Goal: Information Seeking & Learning: Find specific fact

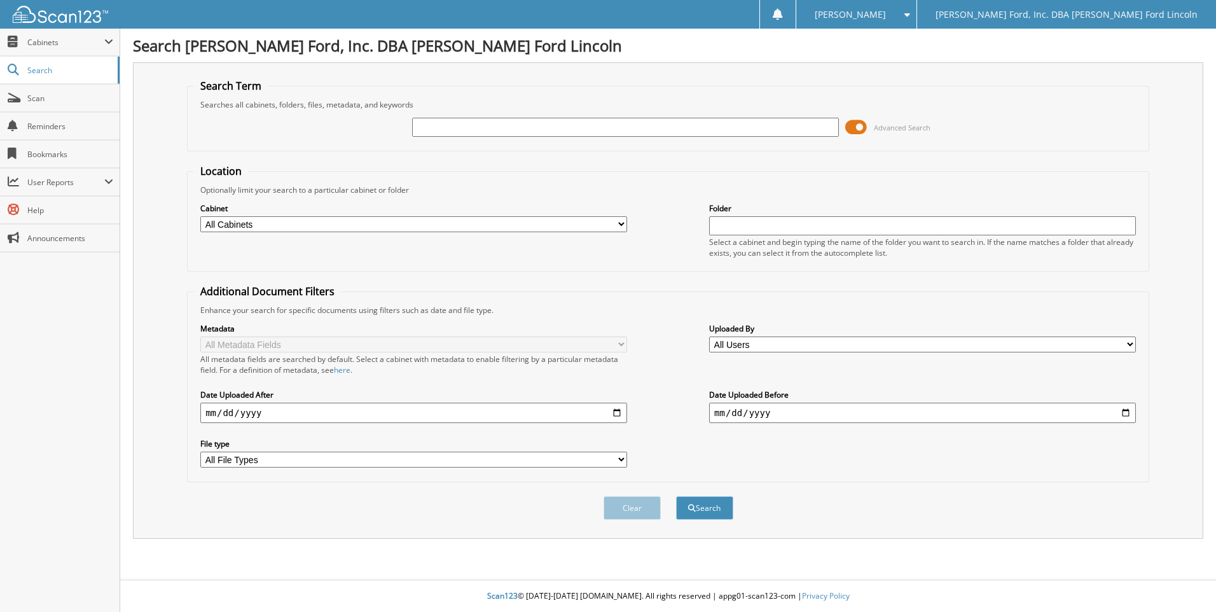
click at [432, 127] on input "text" at bounding box center [625, 127] width 427 height 19
type input "[PERSON_NAME]"
click at [273, 413] on input "date" at bounding box center [413, 413] width 427 height 20
type input "[DATE]"
click at [676, 496] on button "Search" at bounding box center [704, 508] width 57 height 24
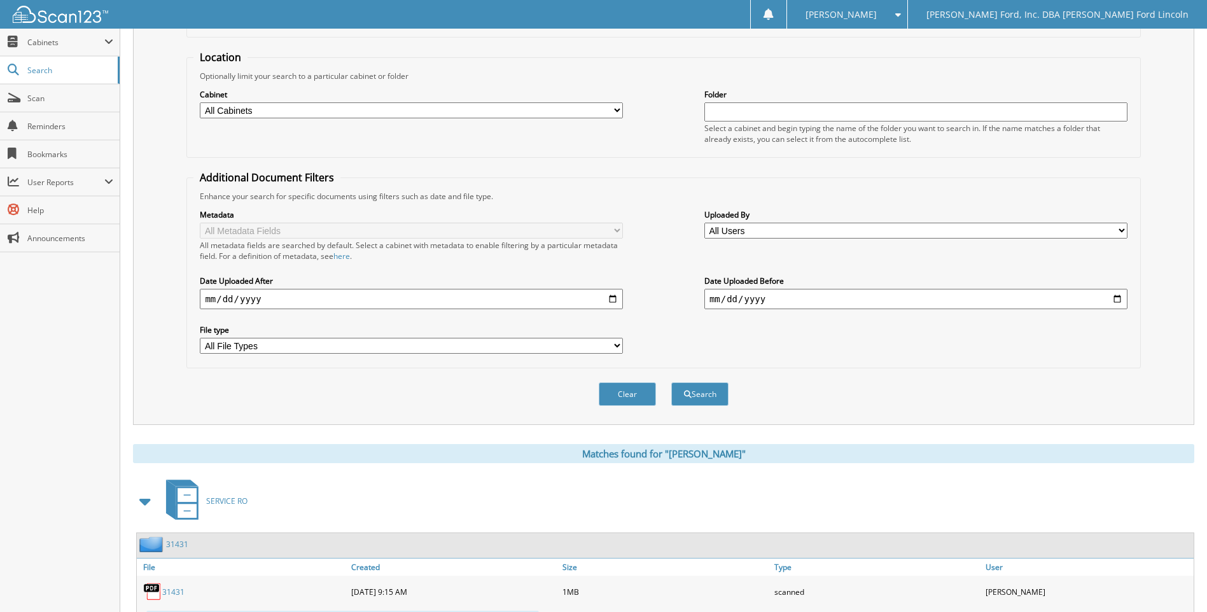
scroll to position [254, 0]
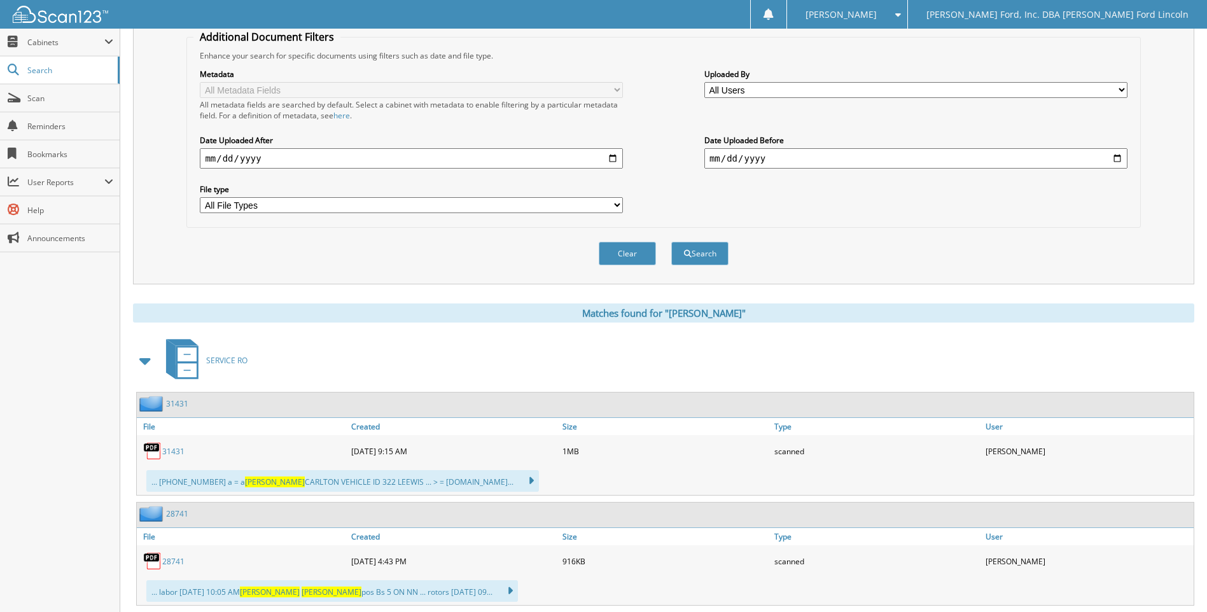
click at [174, 455] on link "31431" at bounding box center [173, 451] width 22 height 11
click at [172, 560] on link "28741" at bounding box center [173, 561] width 22 height 11
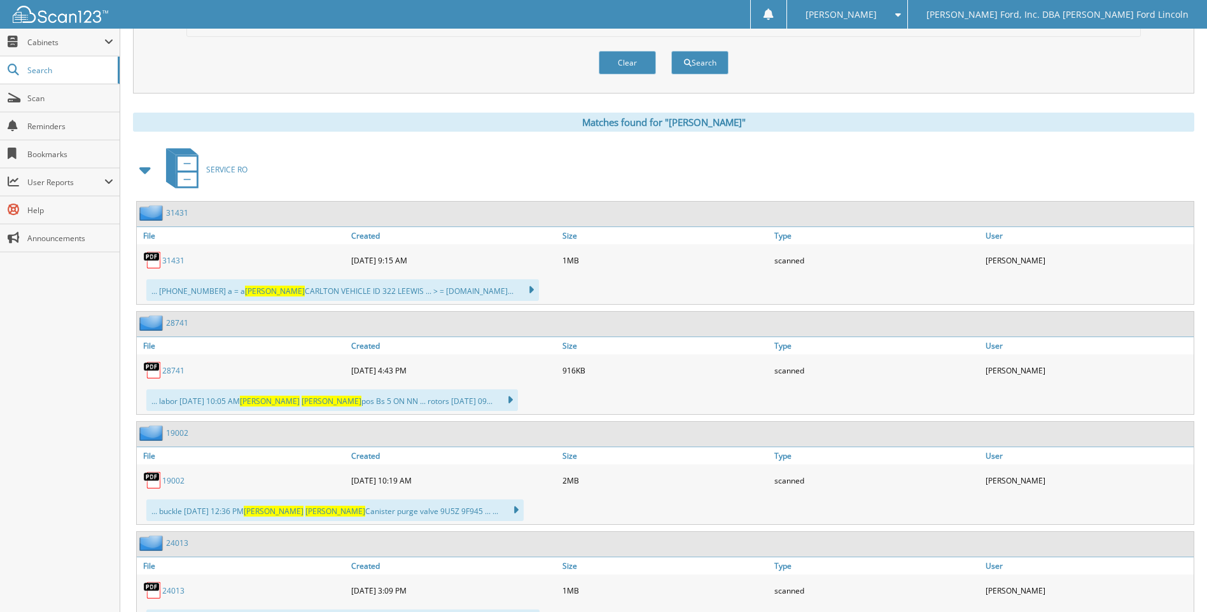
scroll to position [509, 0]
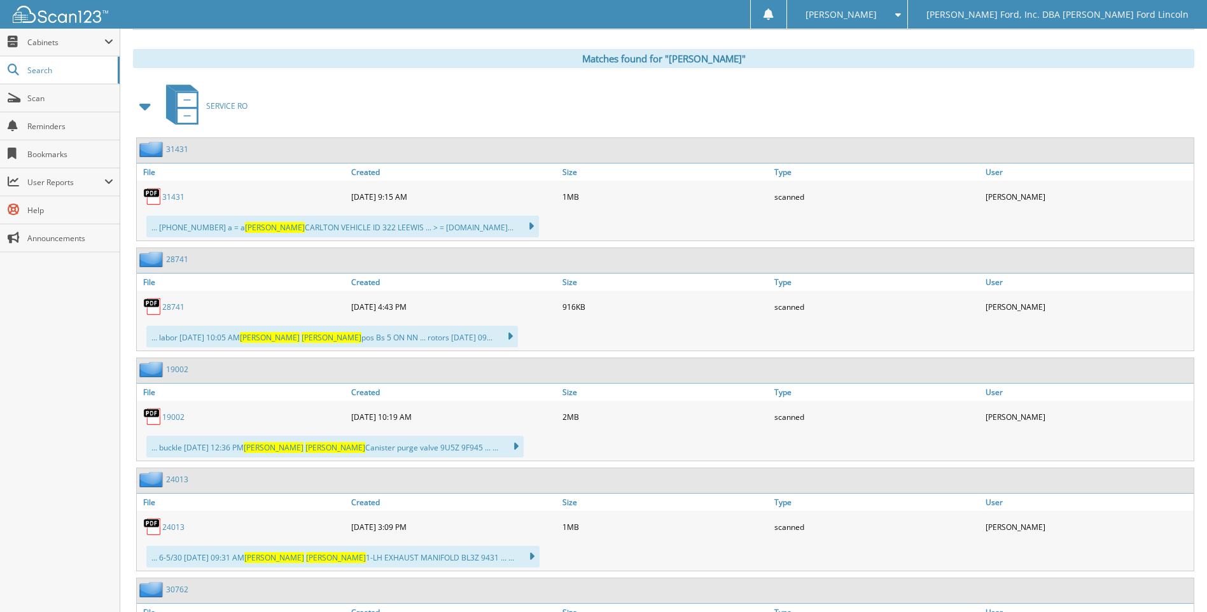
click at [170, 419] on link "19002" at bounding box center [173, 417] width 22 height 11
click at [183, 525] on link "24013" at bounding box center [173, 527] width 22 height 11
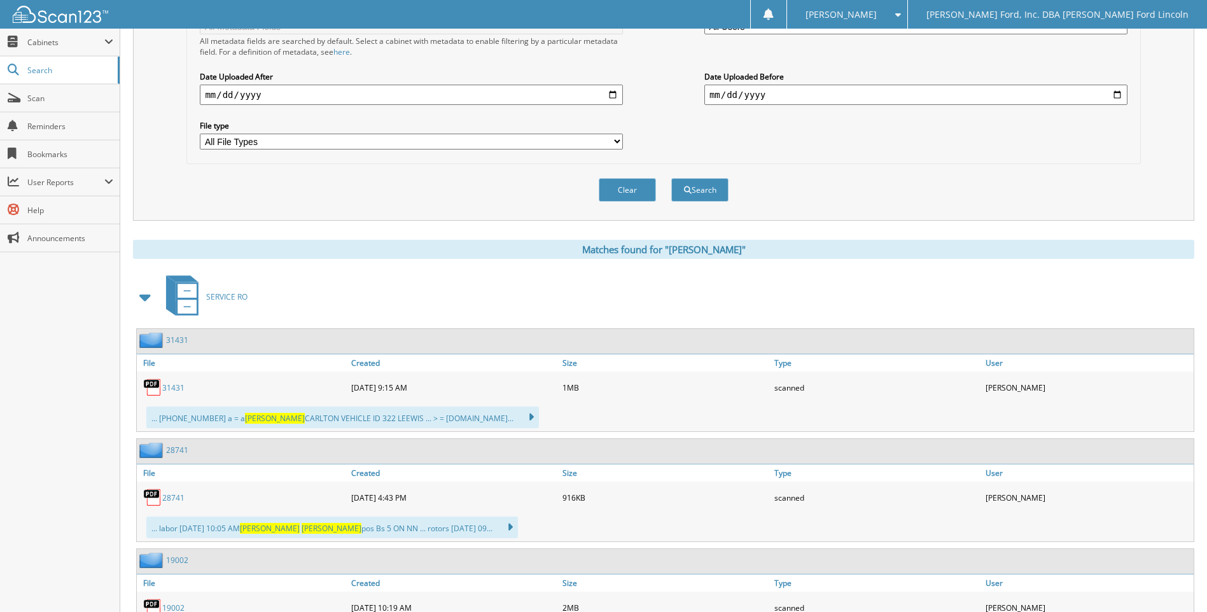
scroll to position [0, 0]
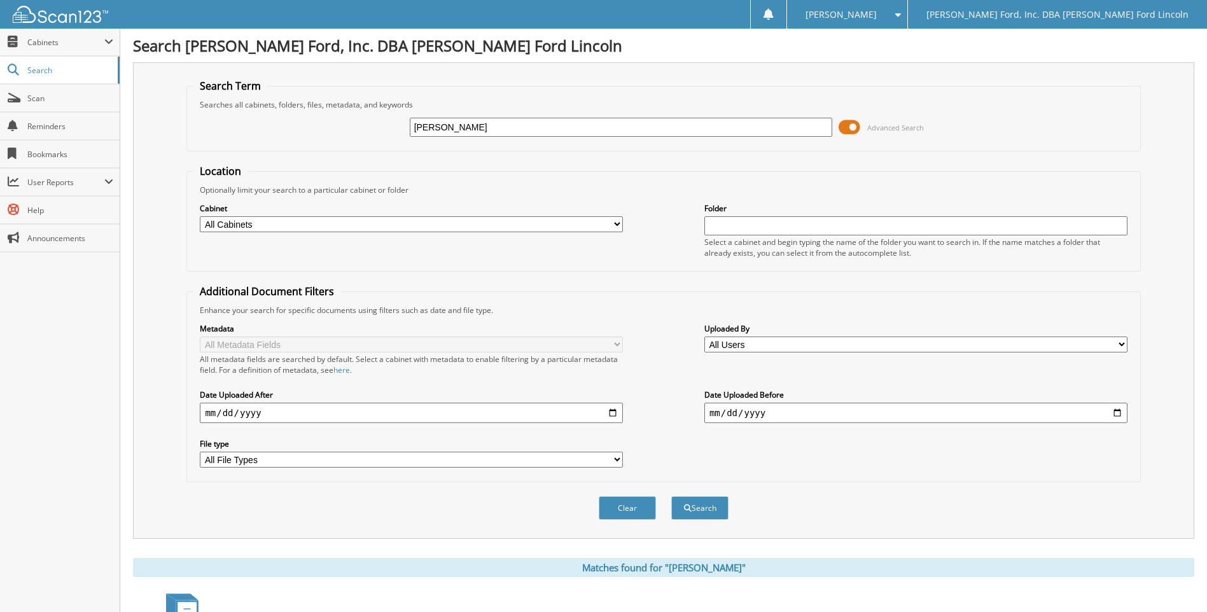
drag, startPoint x: 478, startPoint y: 128, endPoint x: 398, endPoint y: 134, distance: 80.3
click at [398, 134] on div "david lipke Advanced Search" at bounding box center [662, 127] width 939 height 34
paste input "1FTNW21S7XED75624"
type input "1FTNW21S7XED75624"
click at [671, 496] on button "Search" at bounding box center [699, 508] width 57 height 24
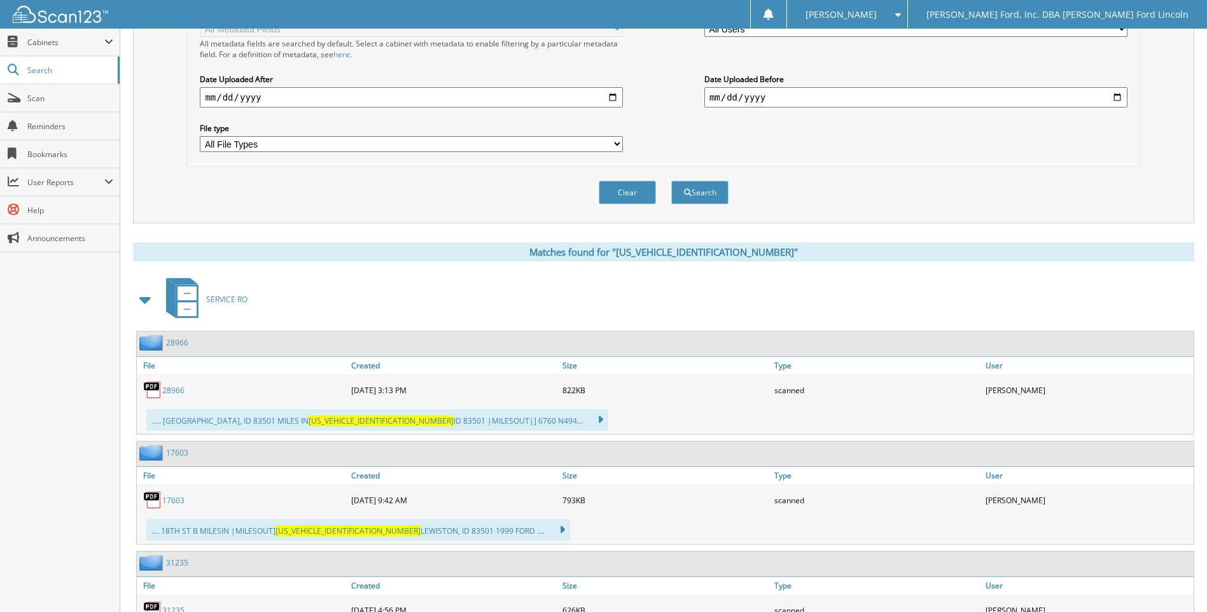
scroll to position [318, 0]
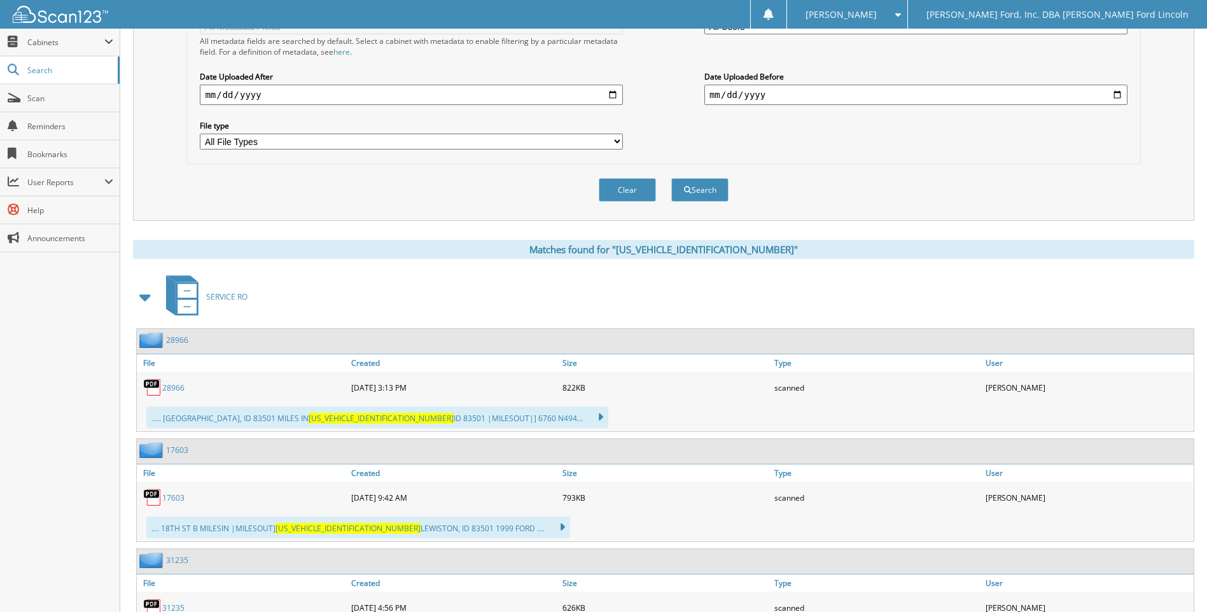
click at [178, 497] on link "17603" at bounding box center [173, 497] width 22 height 11
click at [772, 95] on input "date" at bounding box center [915, 95] width 423 height 20
type input "2024-12-31"
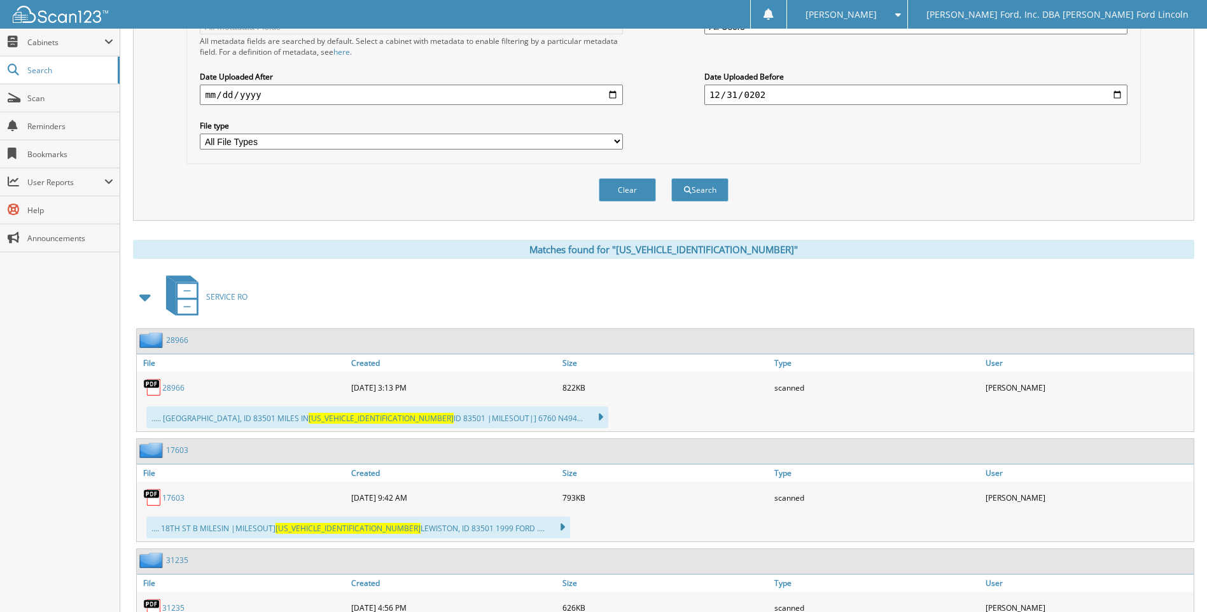
click at [671, 178] on button "Search" at bounding box center [699, 190] width 57 height 24
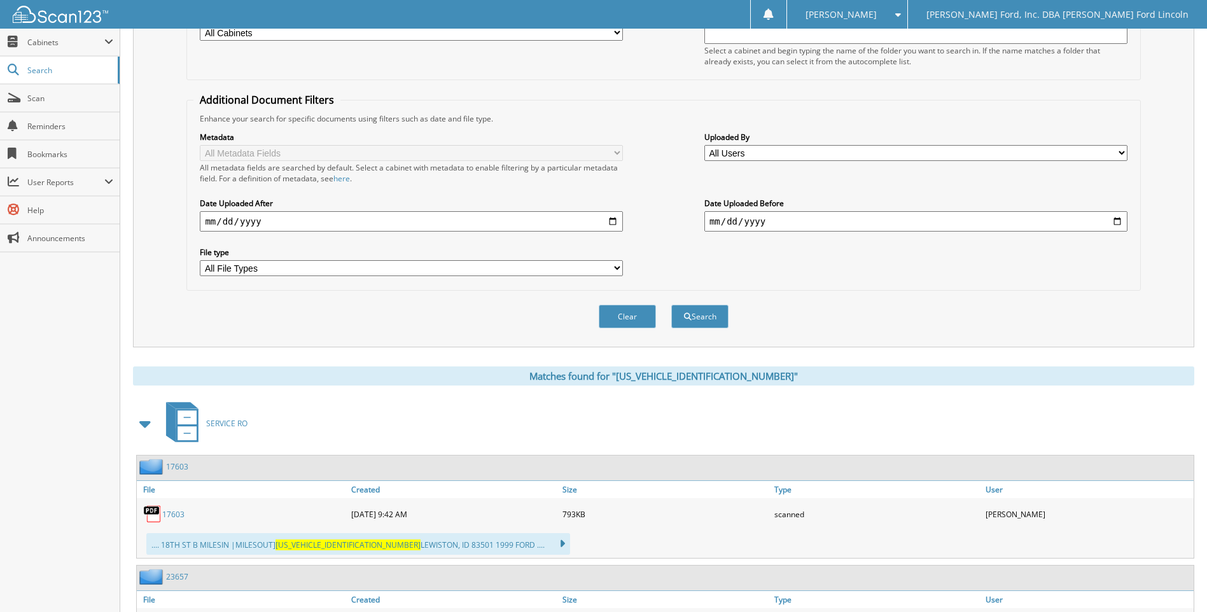
scroll to position [287, 0]
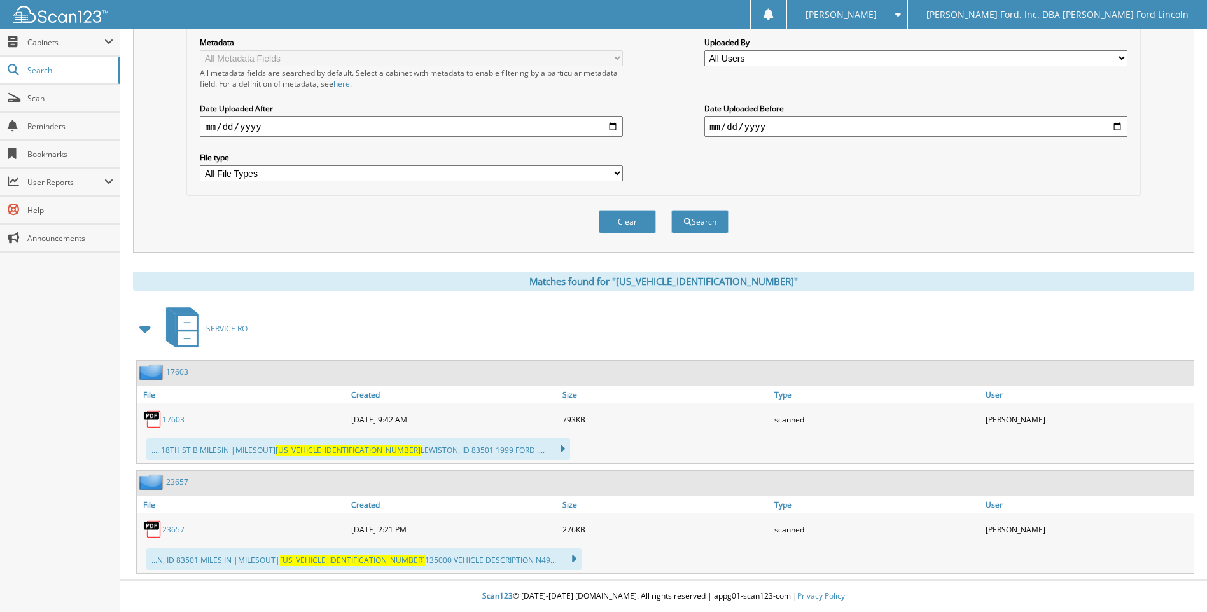
click at [171, 419] on link "17603" at bounding box center [173, 419] width 22 height 11
click at [169, 531] on link "23657" at bounding box center [173, 529] width 22 height 11
click at [282, 125] on input "[DATE]" at bounding box center [411, 126] width 423 height 20
click at [273, 122] on input "[DATE]" at bounding box center [411, 126] width 423 height 20
click at [266, 125] on input "[DATE]" at bounding box center [411, 126] width 423 height 20
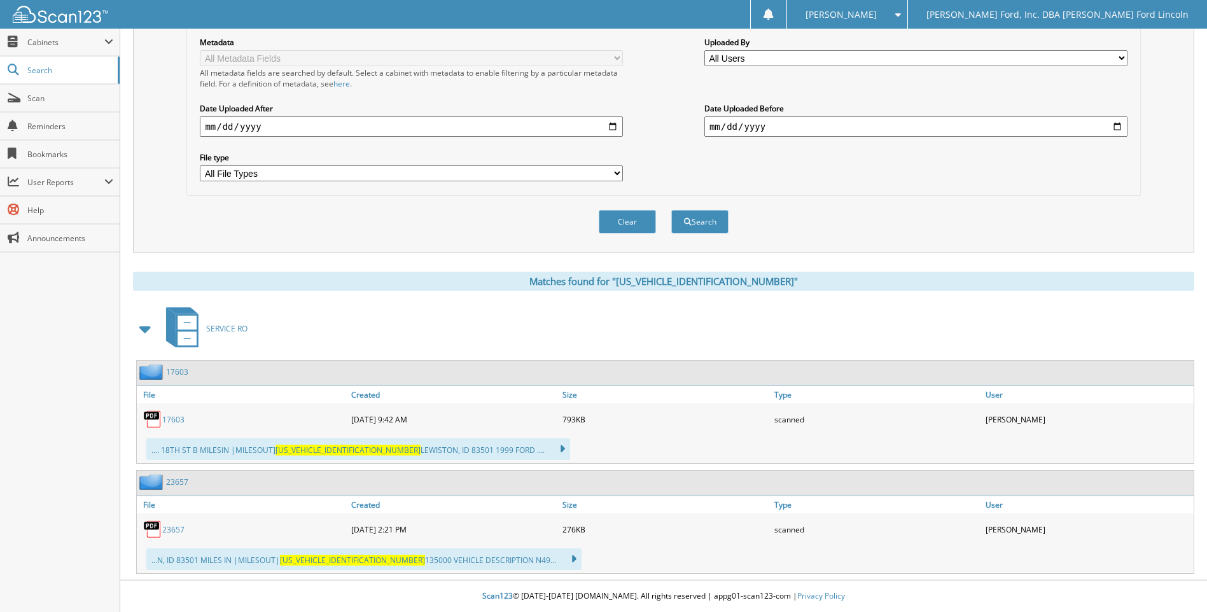
click at [266, 125] on input "[DATE]" at bounding box center [411, 126] width 423 height 20
click at [255, 126] on input "[DATE]" at bounding box center [411, 126] width 423 height 20
type input "2023-01-01"
click at [780, 126] on input "[DATE]" at bounding box center [915, 126] width 423 height 20
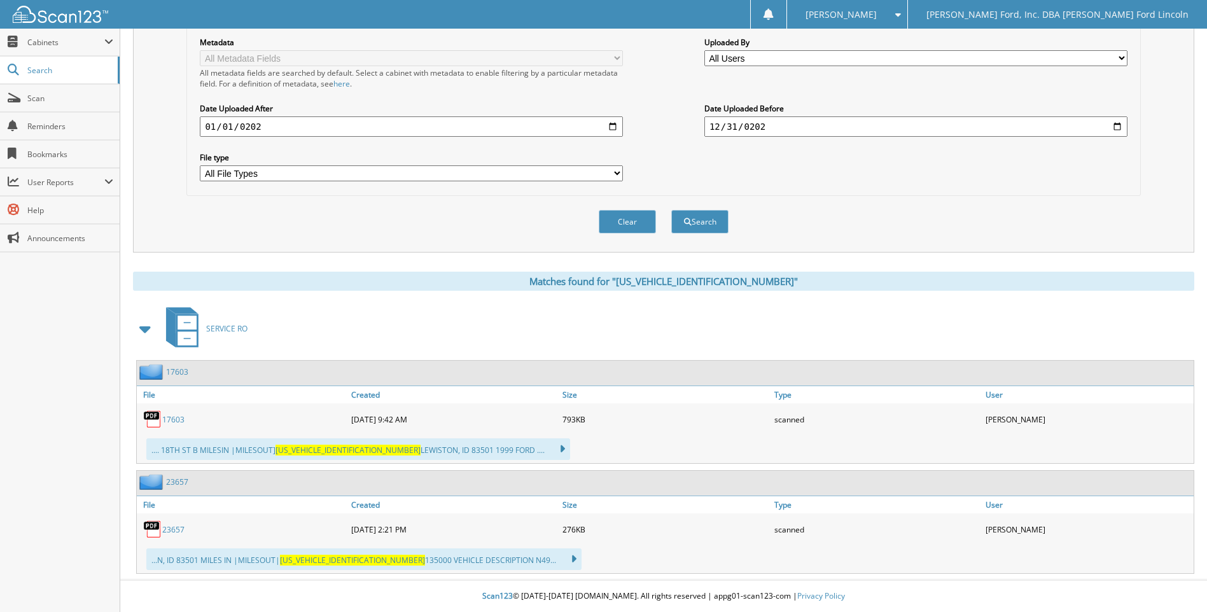
type input "[DATE]"
click at [671, 210] on button "Search" at bounding box center [699, 222] width 57 height 24
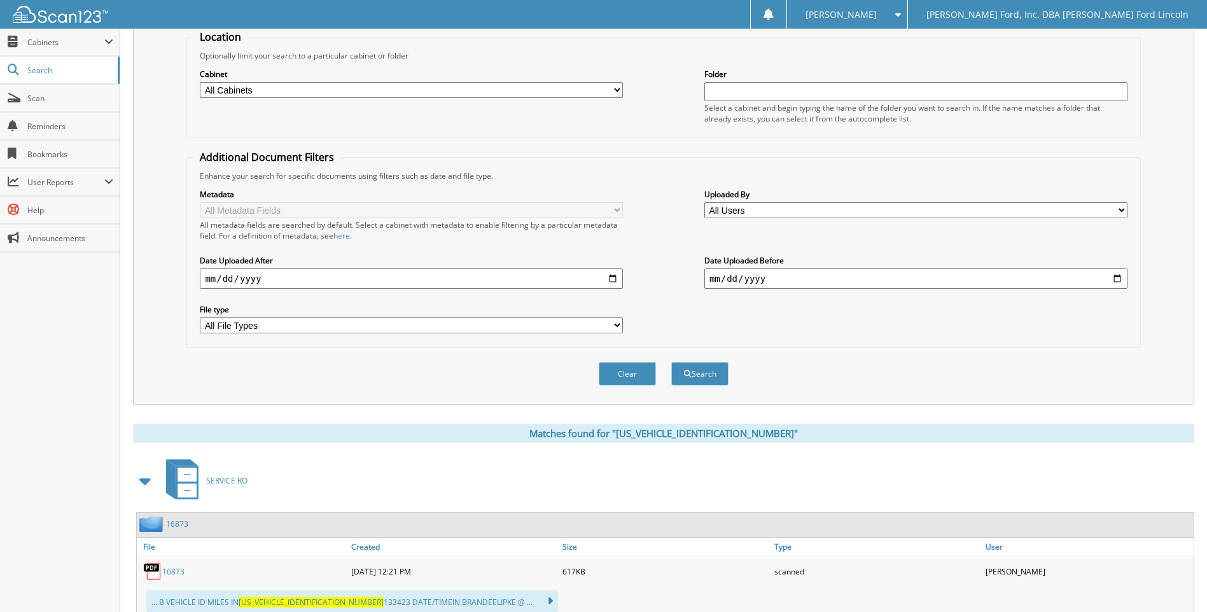
scroll to position [177, 0]
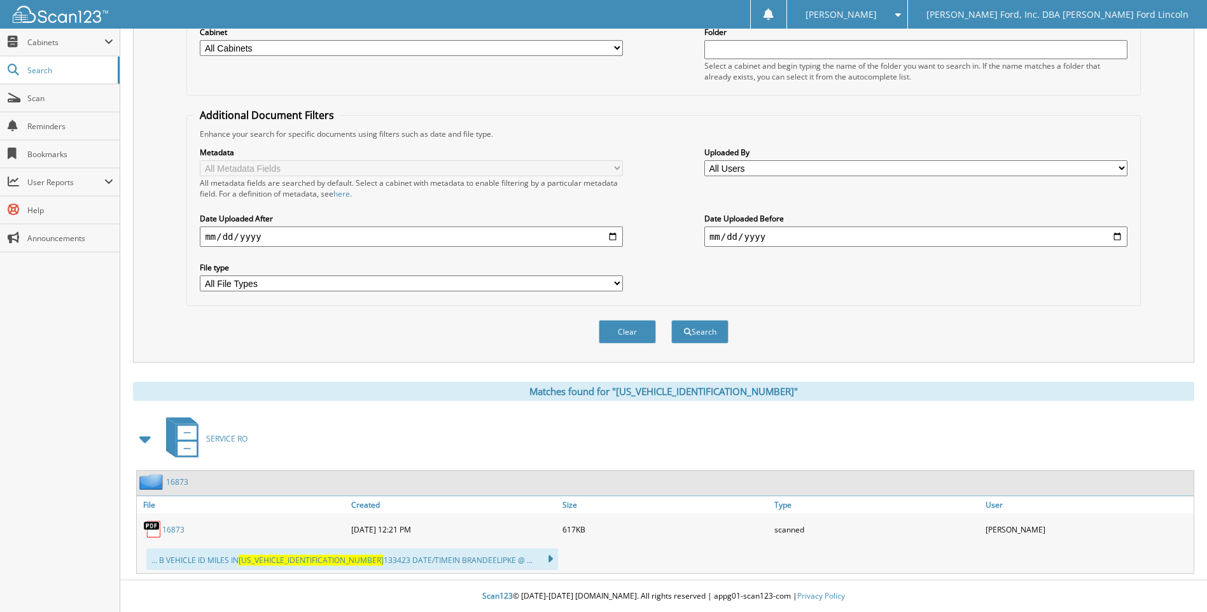
click at [168, 529] on link "16873" at bounding box center [173, 529] width 22 height 11
click at [265, 239] on input "2023-01-01" at bounding box center [411, 236] width 423 height 20
click at [176, 529] on link "16873" at bounding box center [173, 529] width 22 height 11
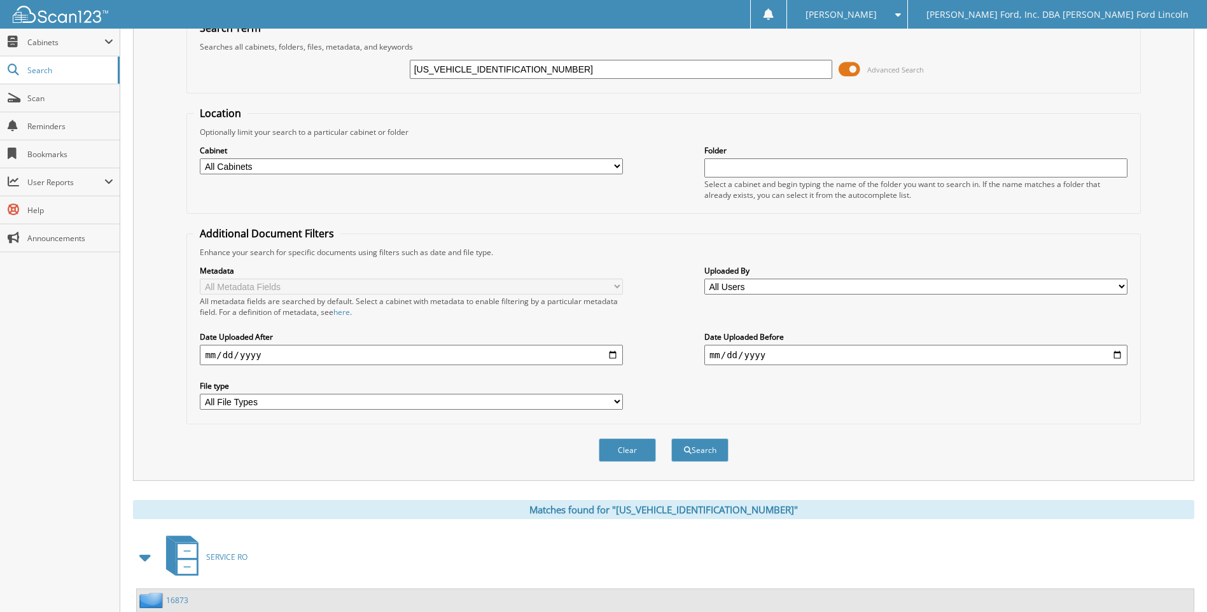
scroll to position [0, 0]
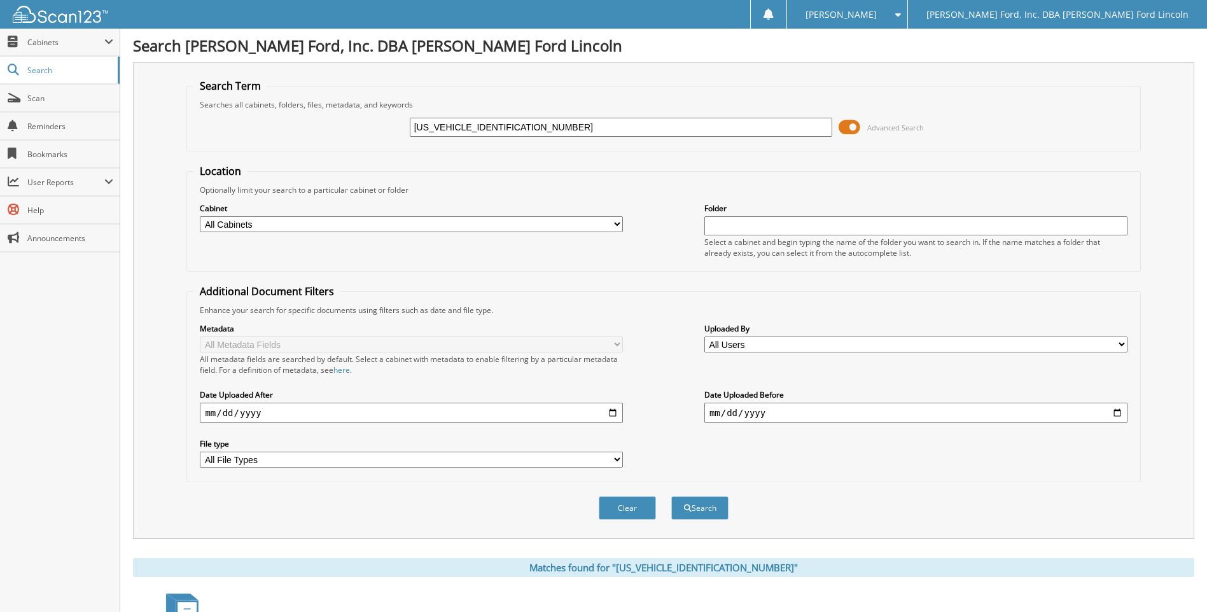
drag, startPoint x: 529, startPoint y: 122, endPoint x: 394, endPoint y: 125, distance: 135.5
click at [394, 125] on div "1FTNW21S7XED75624 Advanced Search" at bounding box center [662, 127] width 939 height 34
paste input "ZR45E96PA3791"
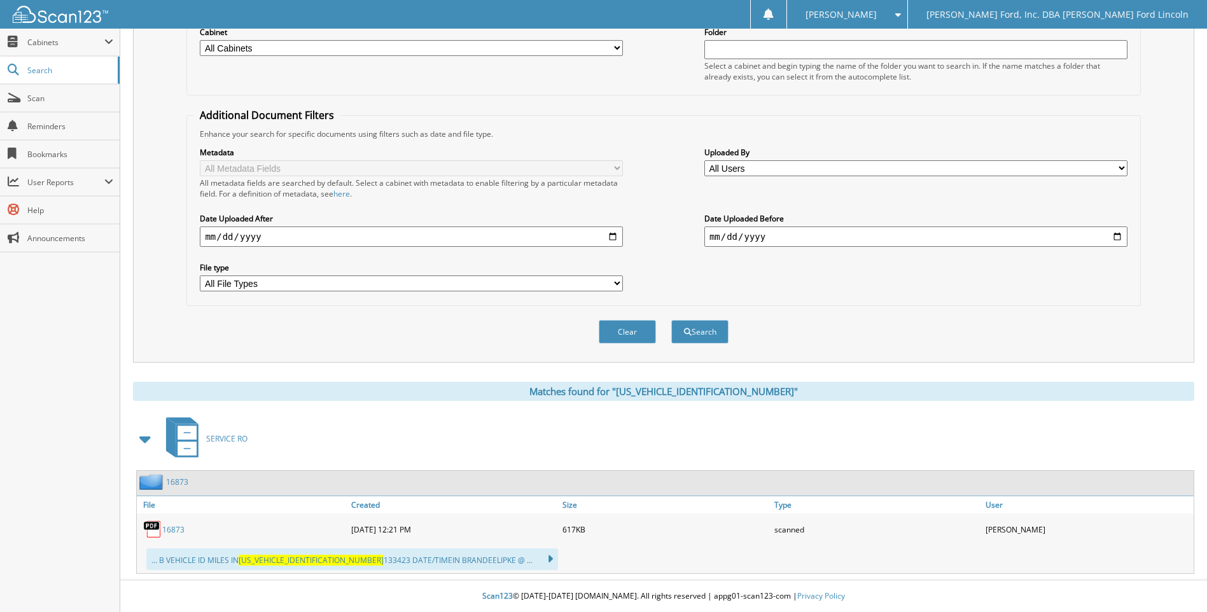
type input "[US_VEHICLE_IDENTIFICATION_NUMBER]"
click at [276, 238] on input "2023-01-01" at bounding box center [411, 236] width 423 height 20
click at [273, 235] on input "2023-01-01" at bounding box center [411, 236] width 423 height 20
type input "2023-01-01"
type input "[DATE]"
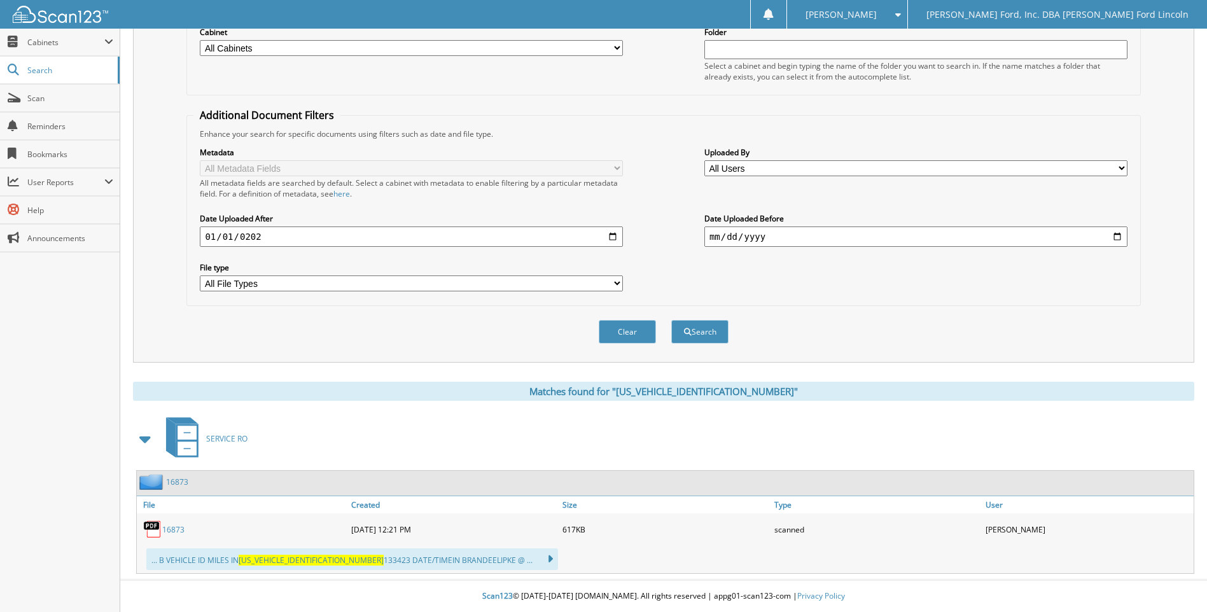
click at [671, 320] on button "Search" at bounding box center [699, 332] width 57 height 24
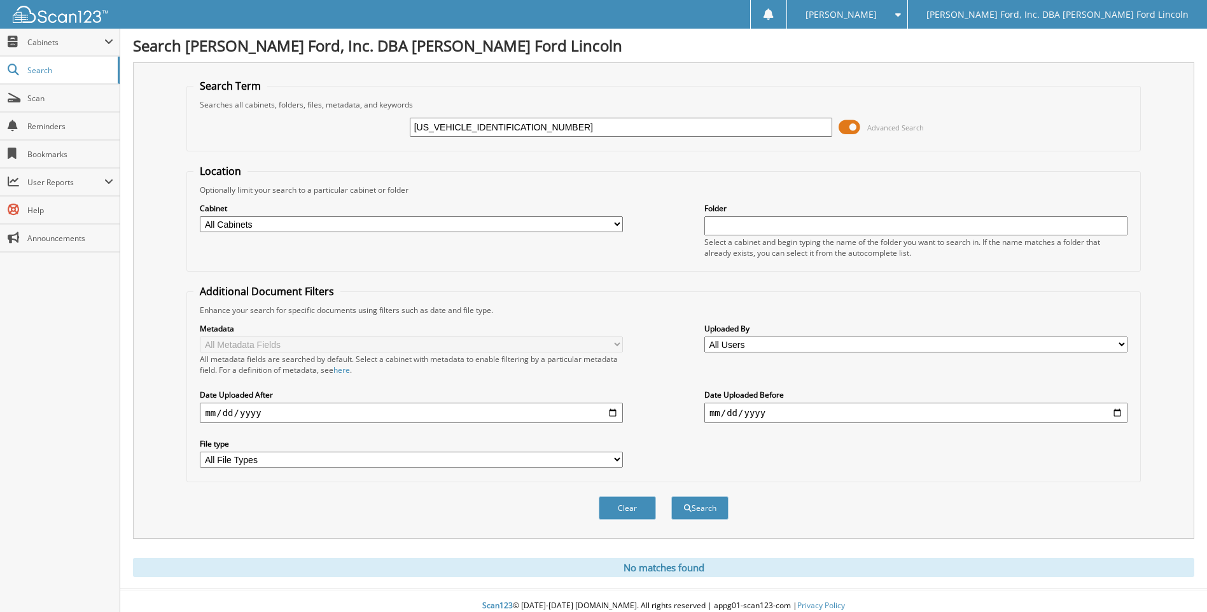
drag, startPoint x: 778, startPoint y: 412, endPoint x: 766, endPoint y: 412, distance: 12.7
click at [766, 412] on input "[DATE]" at bounding box center [915, 413] width 423 height 20
type input "[DATE]"
click at [671, 496] on button "Search" at bounding box center [699, 508] width 57 height 24
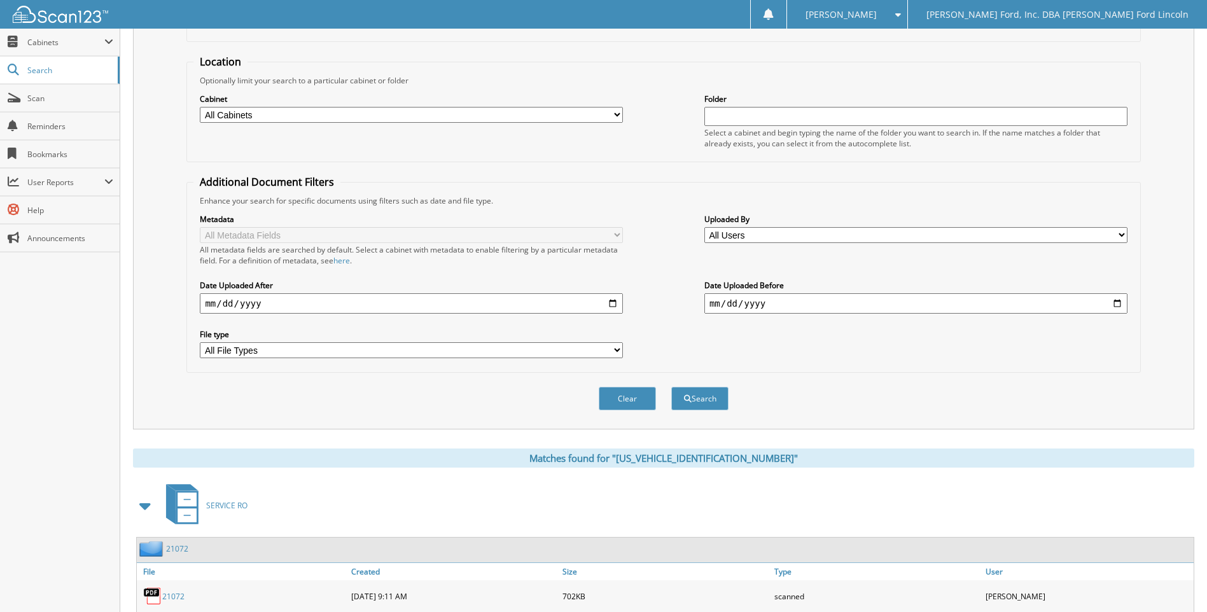
scroll to position [177, 0]
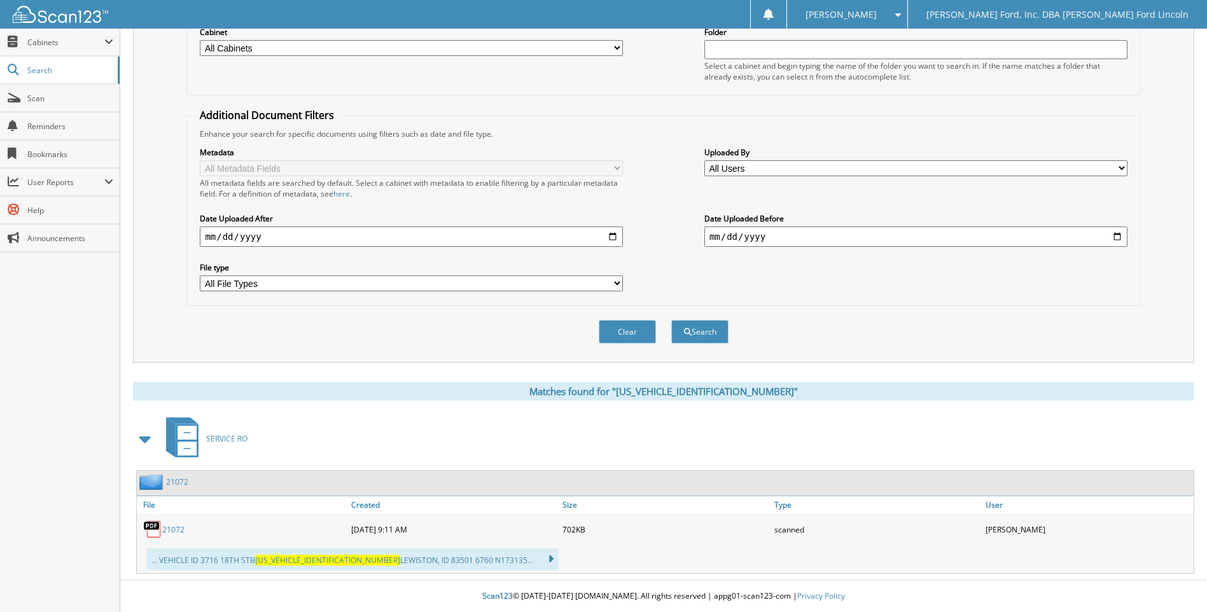
click at [176, 528] on link "21072" at bounding box center [173, 529] width 22 height 11
click at [176, 529] on link "21072" at bounding box center [173, 529] width 22 height 11
